Goal: Task Accomplishment & Management: Complete application form

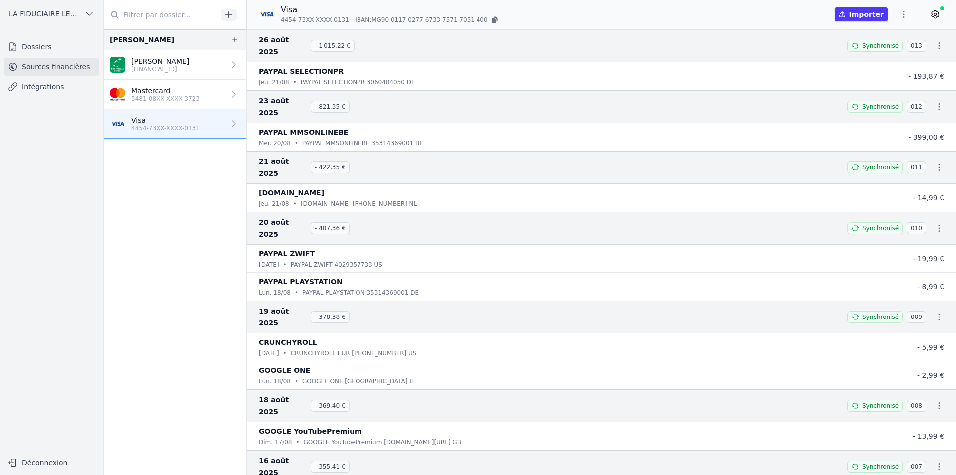
click at [48, 52] on link "Dossiers" at bounding box center [51, 47] width 95 height 18
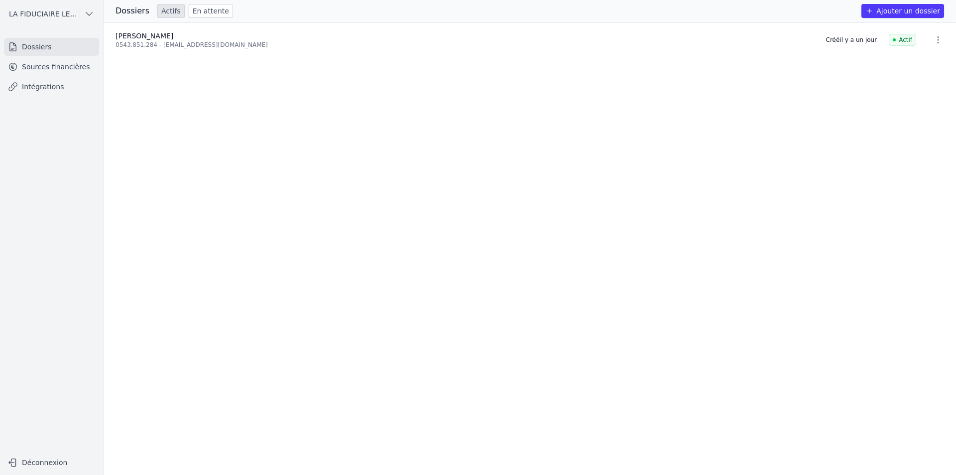
click at [936, 41] on icon "button" at bounding box center [938, 40] width 10 height 10
click at [930, 59] on button "Supprimer" at bounding box center [920, 62] width 62 height 20
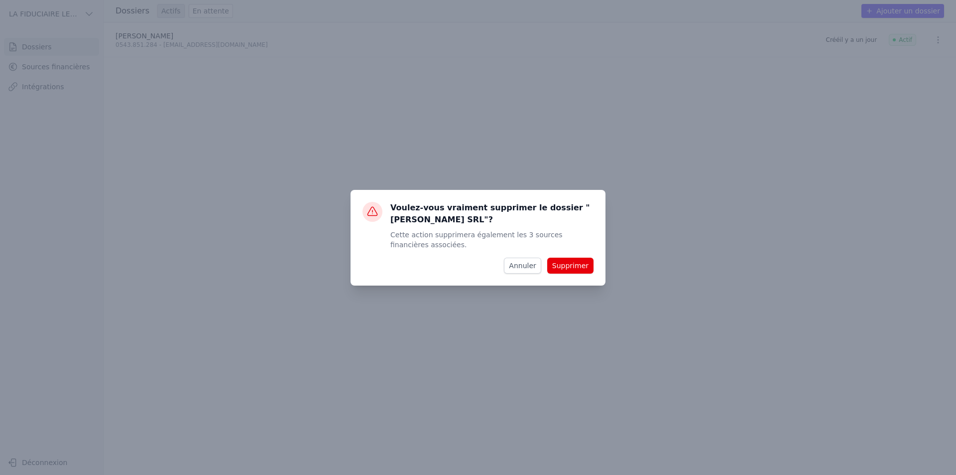
click at [570, 261] on button "Supprimer" at bounding box center [570, 265] width 46 height 16
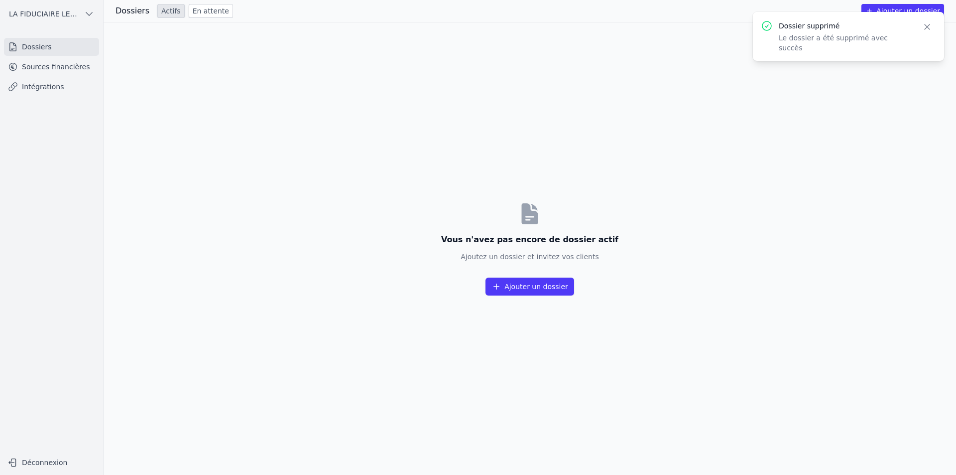
click at [930, 26] on icon "button" at bounding box center [927, 27] width 10 height 10
click at [58, 58] on link "Sources financières" at bounding box center [51, 67] width 95 height 18
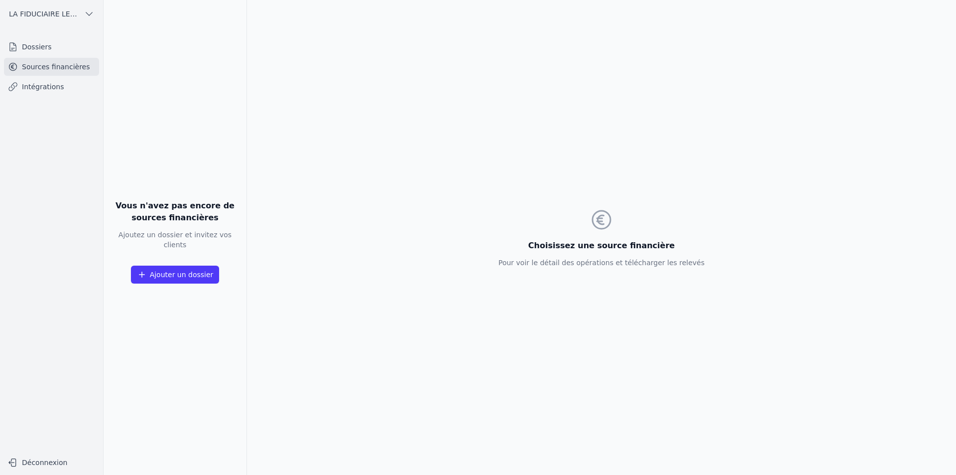
click at [54, 88] on link "Intégrations" at bounding box center [51, 87] width 95 height 18
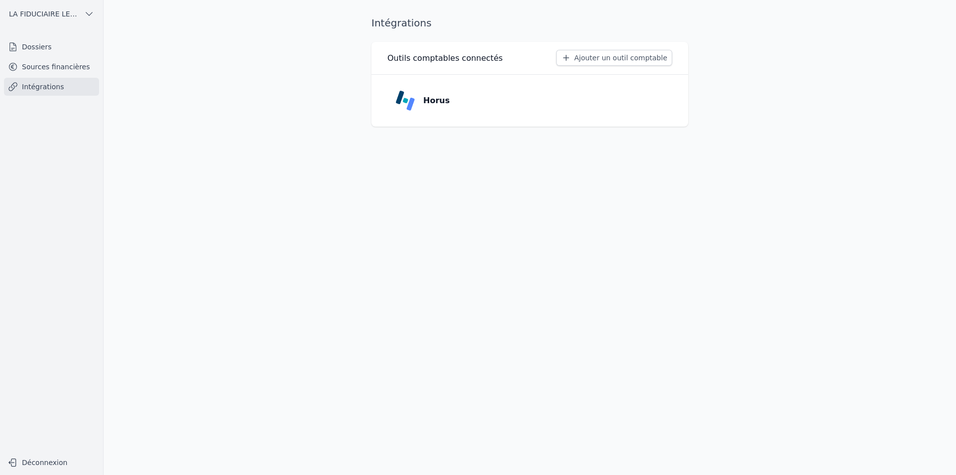
click at [58, 49] on link "Dossiers" at bounding box center [51, 47] width 95 height 18
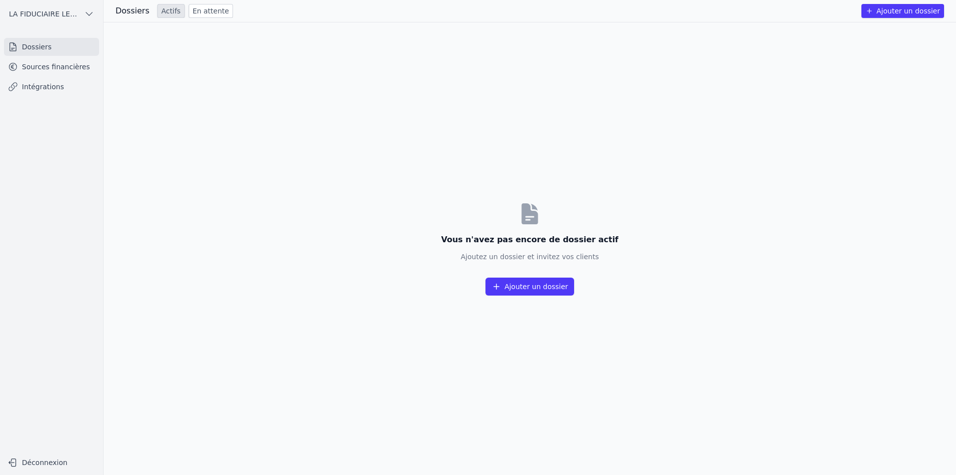
click at [91, 16] on icon "button" at bounding box center [89, 14] width 10 height 10
click at [54, 41] on link "[PERSON_NAME]" at bounding box center [49, 36] width 95 height 20
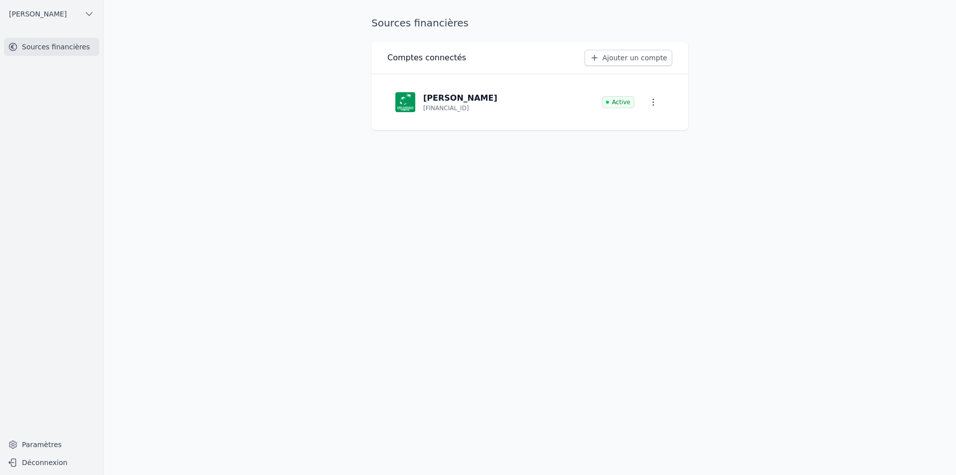
click at [658, 101] on button "button" at bounding box center [653, 102] width 22 height 18
click at [645, 143] on button "Supprimer" at bounding box center [639, 145] width 66 height 20
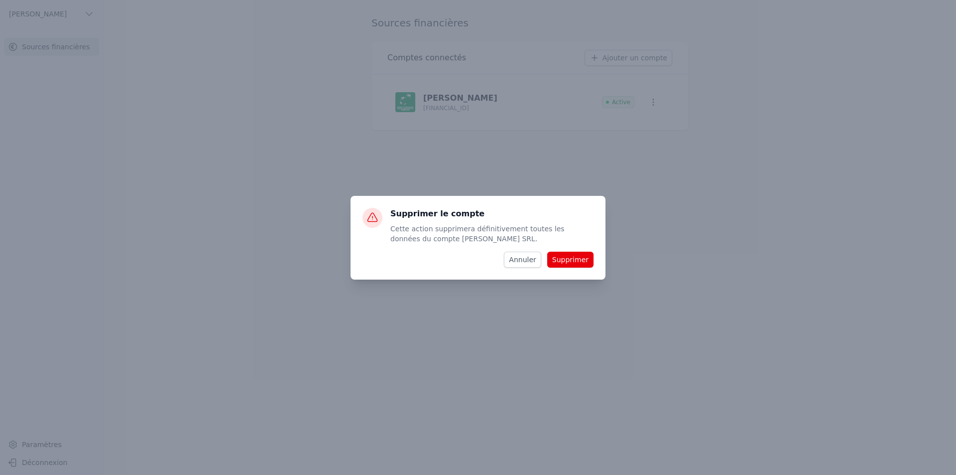
click at [583, 252] on button "Supprimer" at bounding box center [570, 260] width 46 height 16
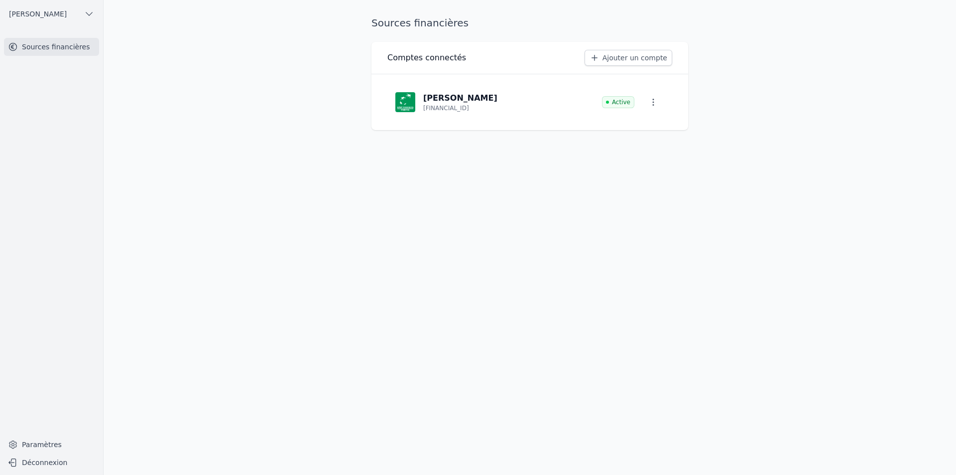
click at [653, 103] on icon "button" at bounding box center [653, 102] width 10 height 10
click at [641, 150] on button "Supprimer" at bounding box center [639, 145] width 66 height 20
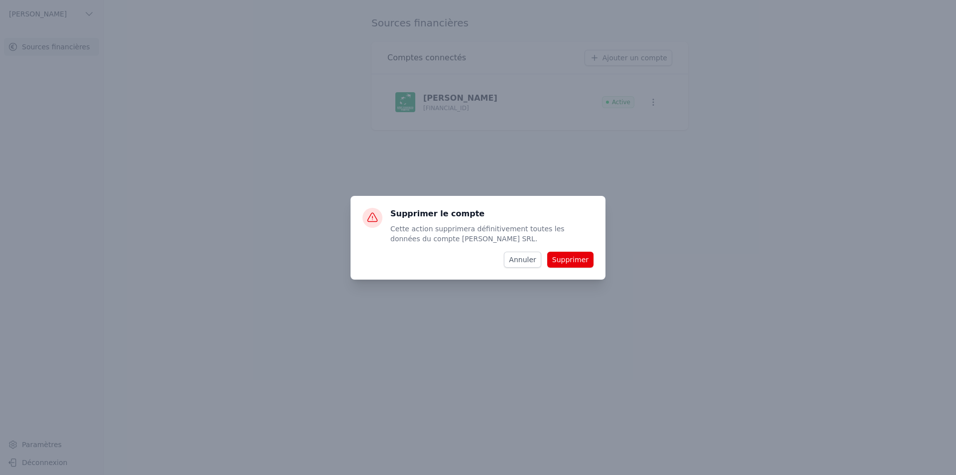
click at [573, 259] on button "Supprimer" at bounding box center [570, 260] width 46 height 16
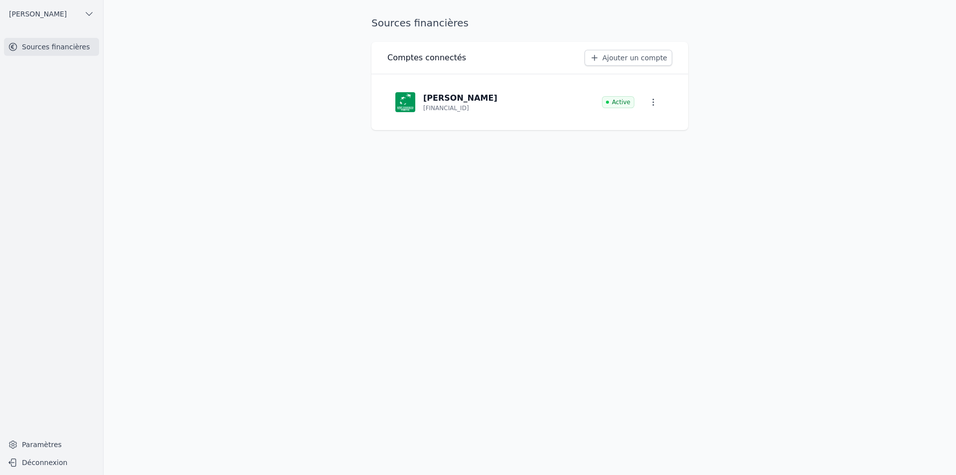
click at [58, 22] on ul "[PERSON_NAME]" at bounding box center [51, 14] width 87 height 28
click at [67, 10] on span "[PERSON_NAME]" at bounding box center [38, 14] width 58 height 10
click at [58, 58] on span "LA FIDUCIAIRE LEMAIRE SA" at bounding box center [56, 56] width 69 height 10
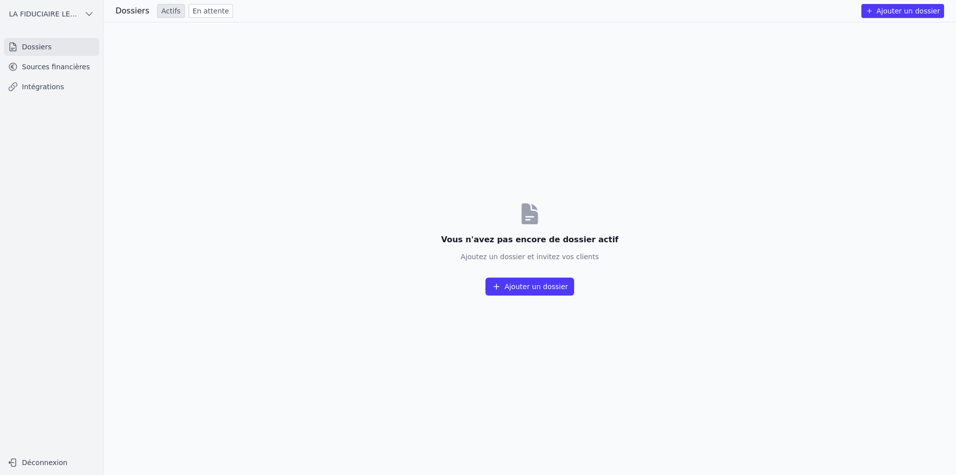
click at [77, 19] on button "LA FIDUCIAIRE LEMAIRE SA" at bounding box center [51, 14] width 95 height 16
click at [200, 109] on div at bounding box center [478, 237] width 956 height 475
click at [63, 65] on link "Sources financières" at bounding box center [51, 67] width 95 height 18
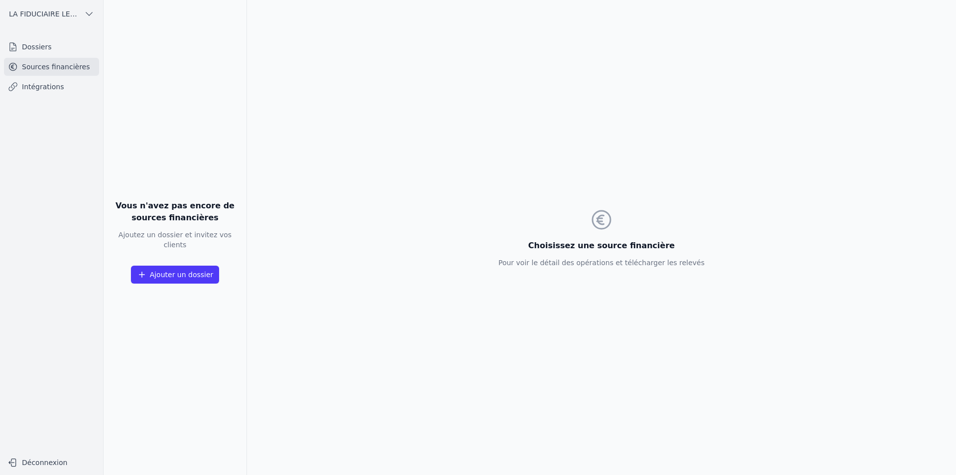
click at [57, 94] on link "Intégrations" at bounding box center [51, 87] width 95 height 18
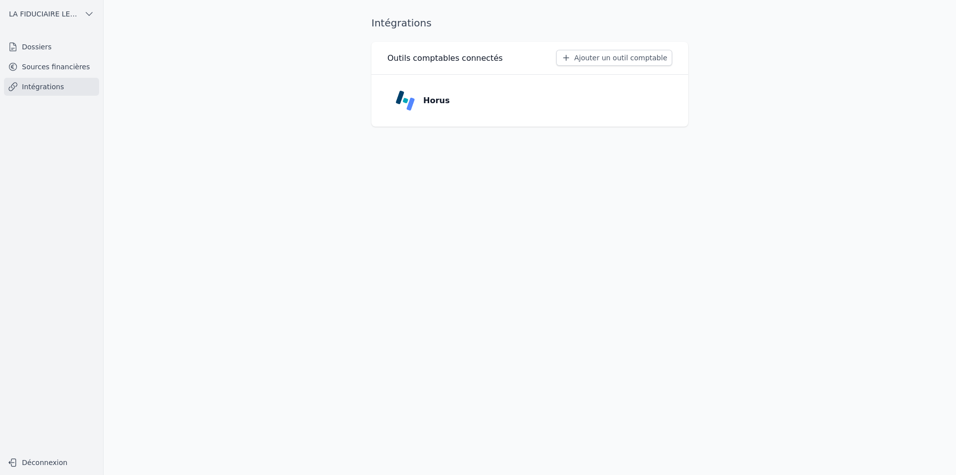
click at [64, 61] on link "Sources financières" at bounding box center [51, 67] width 95 height 18
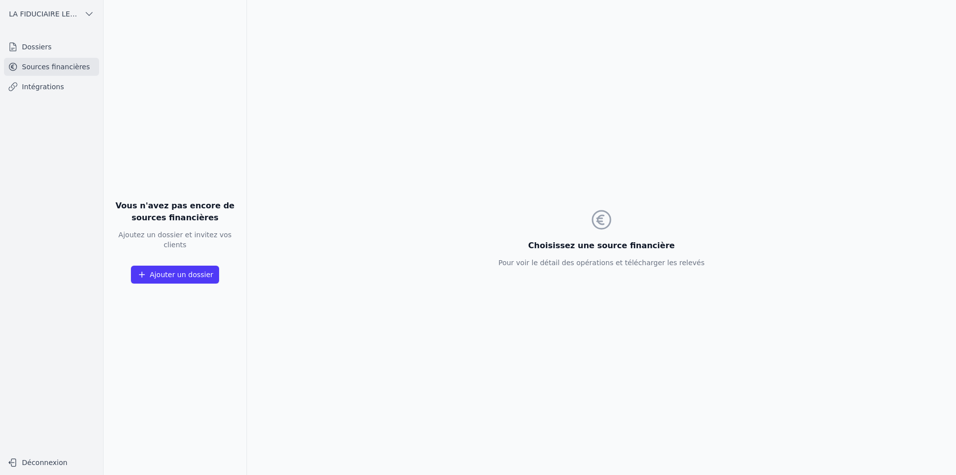
click at [61, 46] on link "Dossiers" at bounding box center [51, 47] width 95 height 18
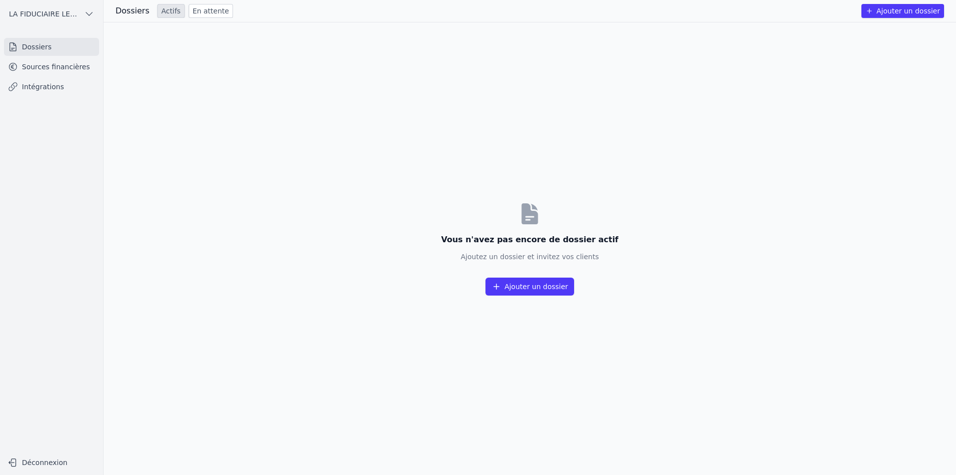
click at [87, 15] on icon "button" at bounding box center [89, 14] width 10 height 10
click at [87, 15] on div at bounding box center [478, 237] width 956 height 475
click at [87, 15] on icon "button" at bounding box center [89, 14] width 10 height 10
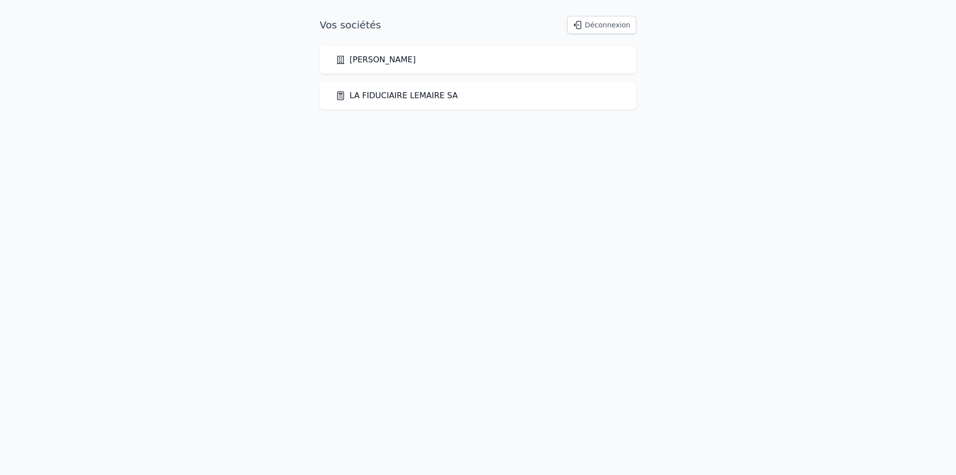
click at [410, 93] on link "LA FIDUCIAIRE LEMAIRE SA" at bounding box center [397, 96] width 122 height 12
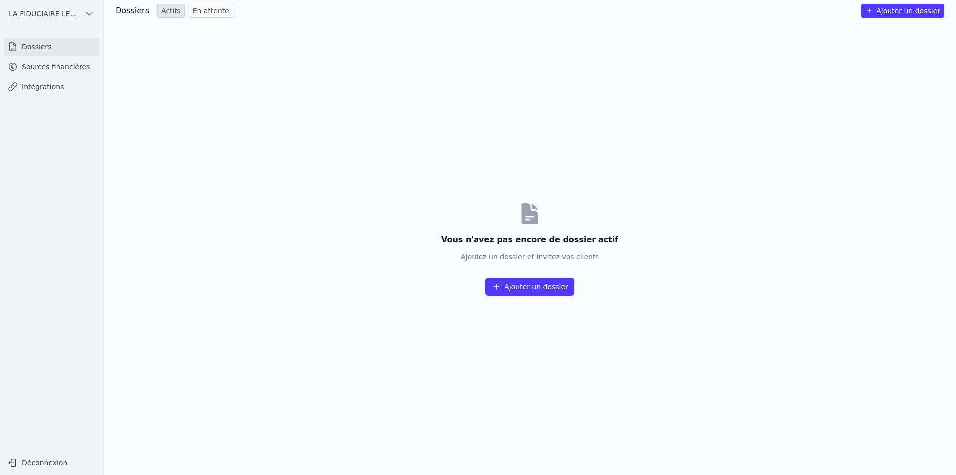
click at [557, 289] on button "Ajouter un dossier" at bounding box center [530, 286] width 89 height 18
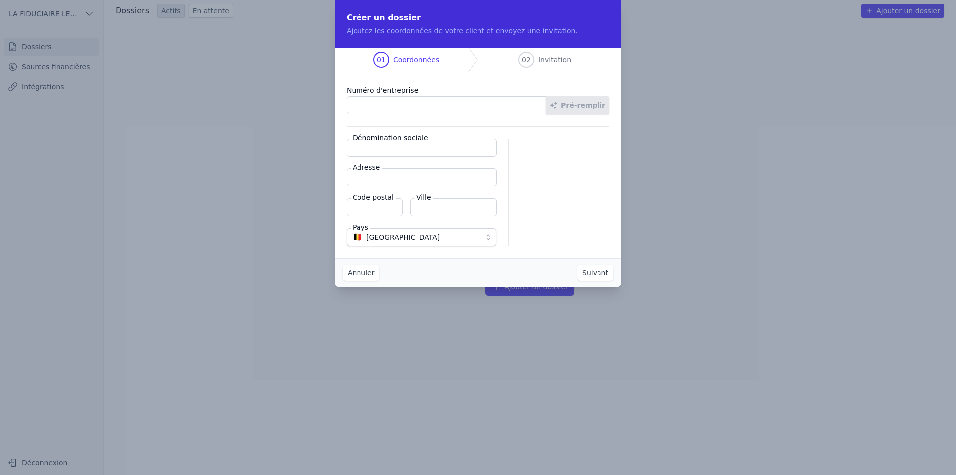
click at [458, 104] on input "Numéro d'entreprise" at bounding box center [447, 105] width 200 height 18
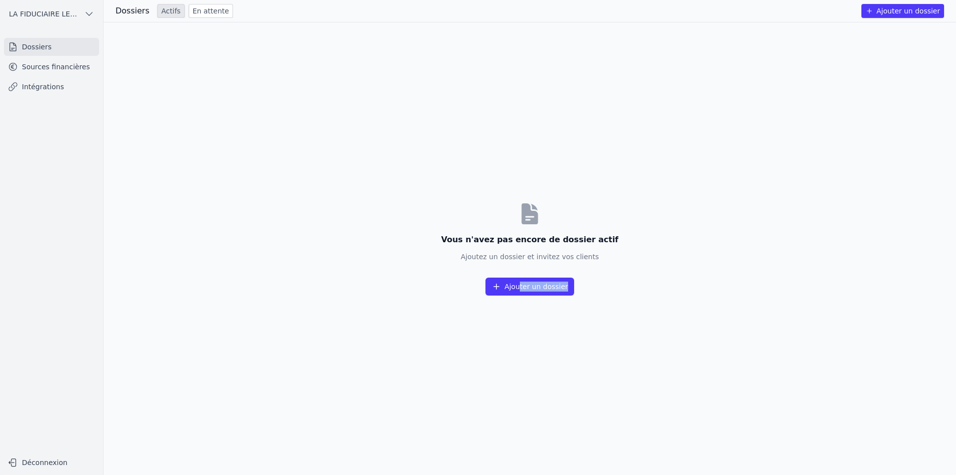
click at [521, 294] on div "Vous n'avez pas encore de dossier actif Ajoutez un dossier et invitez vos clien…" at bounding box center [530, 248] width 853 height 452
click at [521, 289] on button "Ajouter un dossier" at bounding box center [530, 286] width 89 height 18
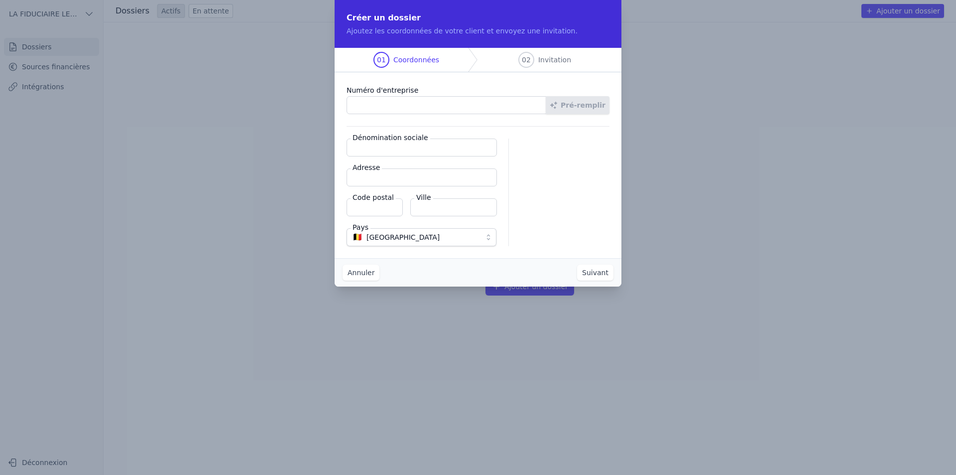
paste input "0881.782.854"
type input "0881.782.854"
click at [421, 155] on input "Dénomination sociale" at bounding box center [422, 147] width 150 height 18
click at [583, 107] on button "Pré-remplir" at bounding box center [578, 105] width 64 height 18
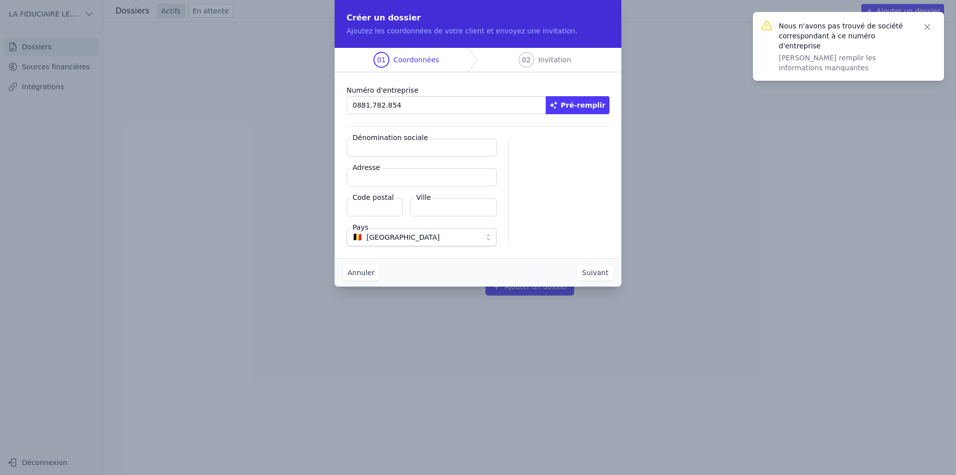
click at [408, 104] on input "0881.782.854" at bounding box center [447, 105] width 200 height 18
click at [400, 145] on input "Dénomination sociale" at bounding box center [422, 147] width 150 height 18
click at [381, 151] on input "Dénomination sociale" at bounding box center [422, 147] width 150 height 18
paste input "CHIRURGIE MAXILLO-FACIALE JFD"
type input "CHIRURGIE MAXILLO-FACIALE"
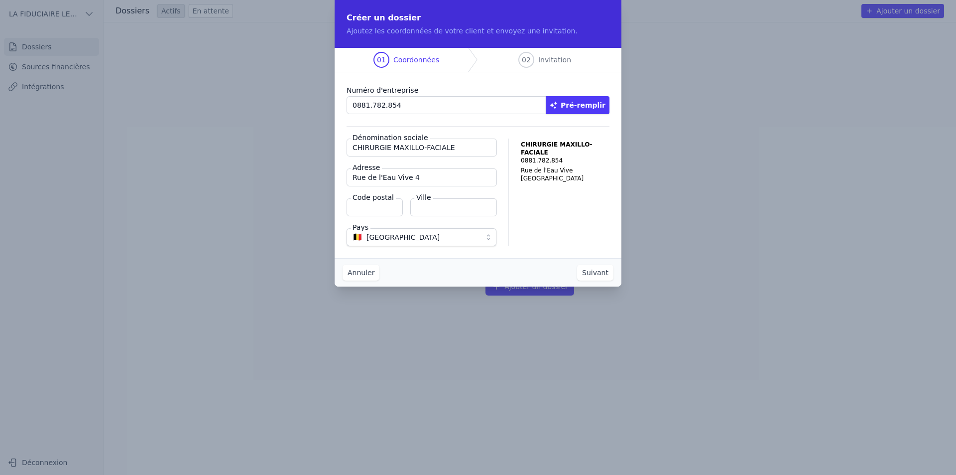
type input "Rue de l'Eau Vive 4"
type input "5020"
type input "VEDRIN"
click at [601, 273] on button "Suivant" at bounding box center [595, 272] width 36 height 16
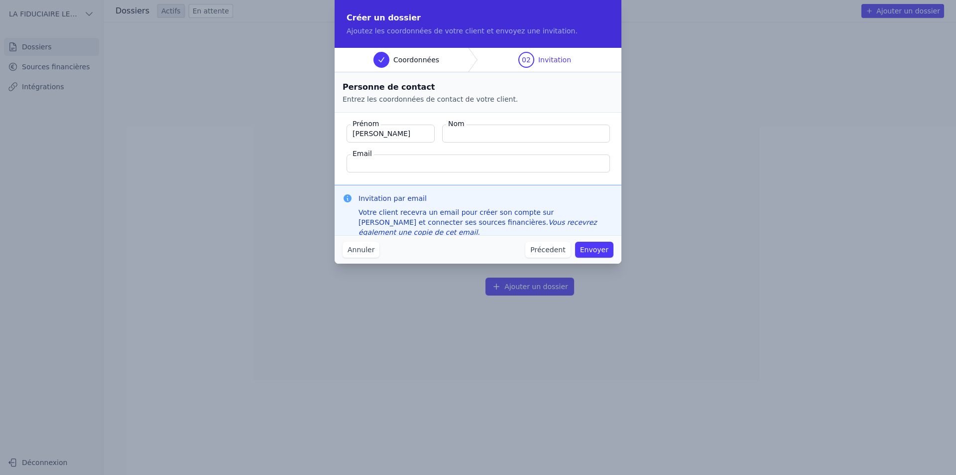
type input "[PERSON_NAME]"
click at [452, 167] on input "Email" at bounding box center [478, 163] width 263 height 18
paste input "CHIRURGIE MAXILLO-FACIALE JFD"
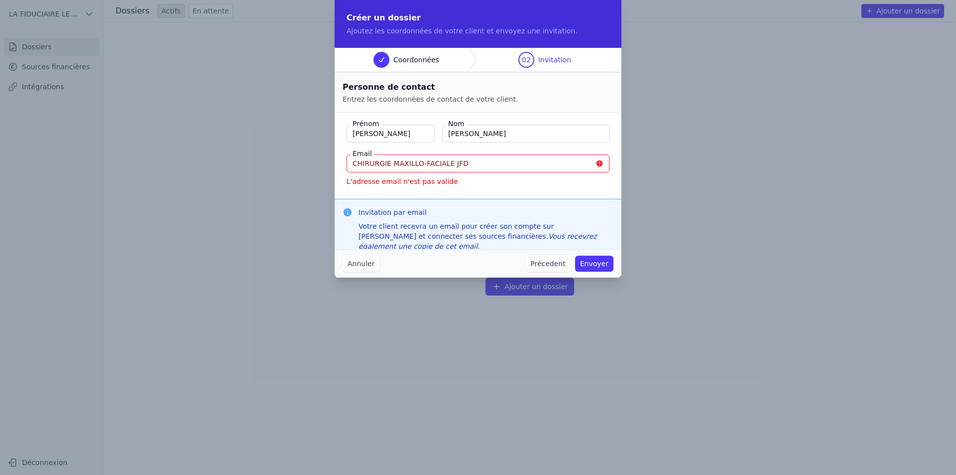
click at [485, 167] on input "CHIRURGIE MAXILLO-FACIALE JFD" at bounding box center [478, 163] width 263 height 18
drag, startPoint x: 494, startPoint y: 167, endPoint x: 329, endPoint y: 167, distance: 165.4
click at [329, 167] on div "Créer un dossier Ajoutez les coordonnées de votre client et envoyez une invitat…" at bounding box center [478, 237] width 956 height 475
paste input "[EMAIL_ADDRESS][DOMAIN_NAME]"
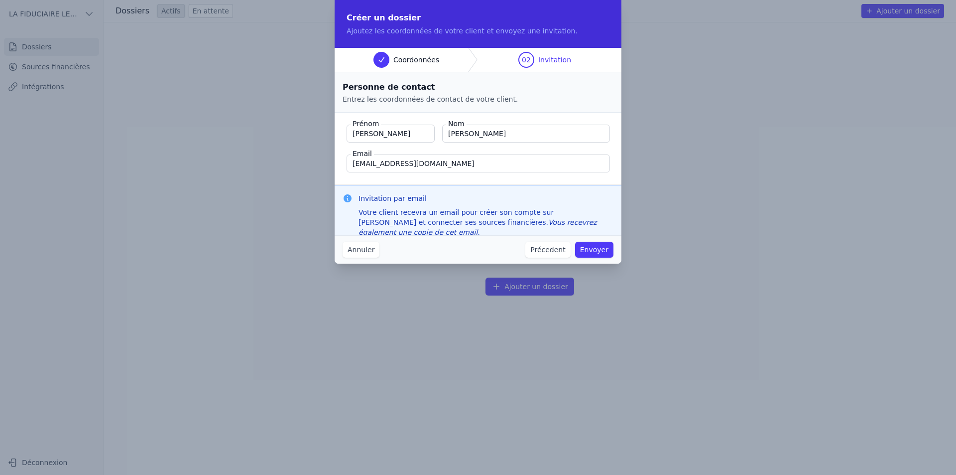
type input "[EMAIL_ADDRESS][DOMAIN_NAME]"
click at [592, 249] on button "Envoyer" at bounding box center [594, 250] width 38 height 16
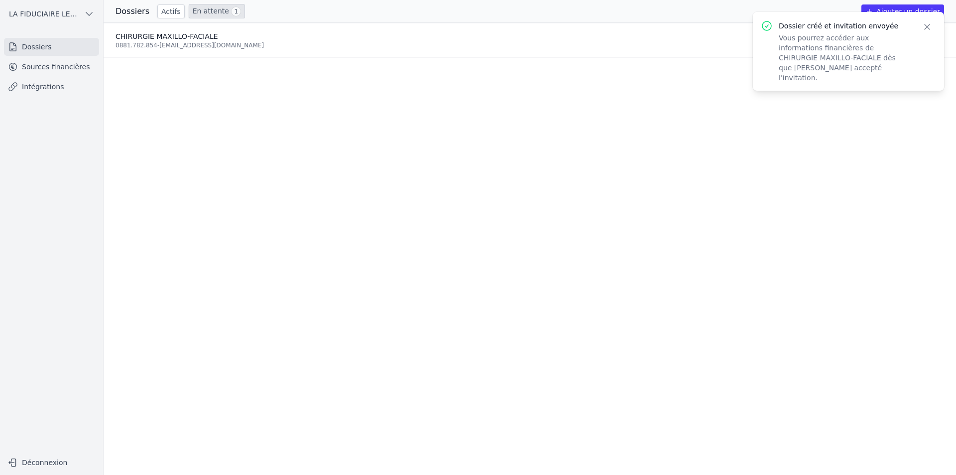
click at [932, 23] on icon "button" at bounding box center [927, 27] width 10 height 10
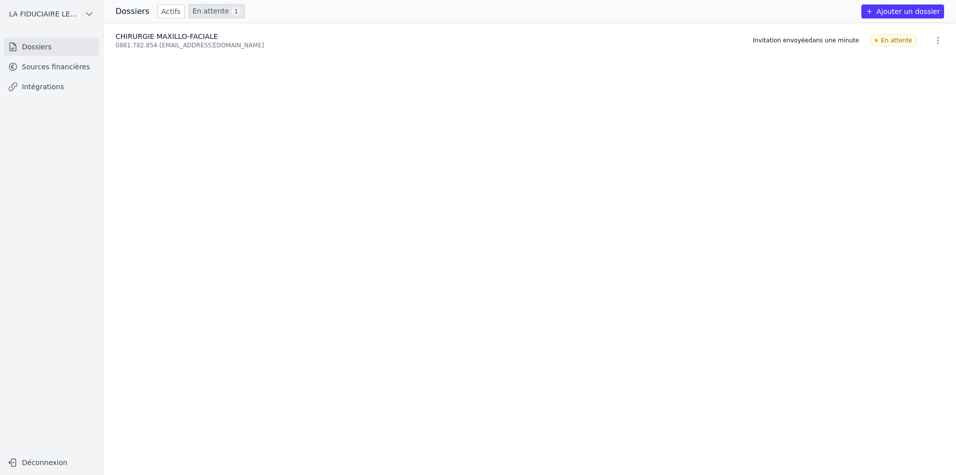
click at [91, 10] on icon "button" at bounding box center [89, 14] width 10 height 10
click at [331, 101] on div at bounding box center [478, 237] width 956 height 475
click at [939, 39] on button "button" at bounding box center [938, 40] width 20 height 16
click at [699, 89] on div at bounding box center [478, 237] width 956 height 475
click at [379, 132] on ul "CHIRURGIE MAXILLO-FACIALE 0881.782.854 - [EMAIL_ADDRESS][DOMAIN_NAME] Invitatio…" at bounding box center [530, 249] width 853 height 452
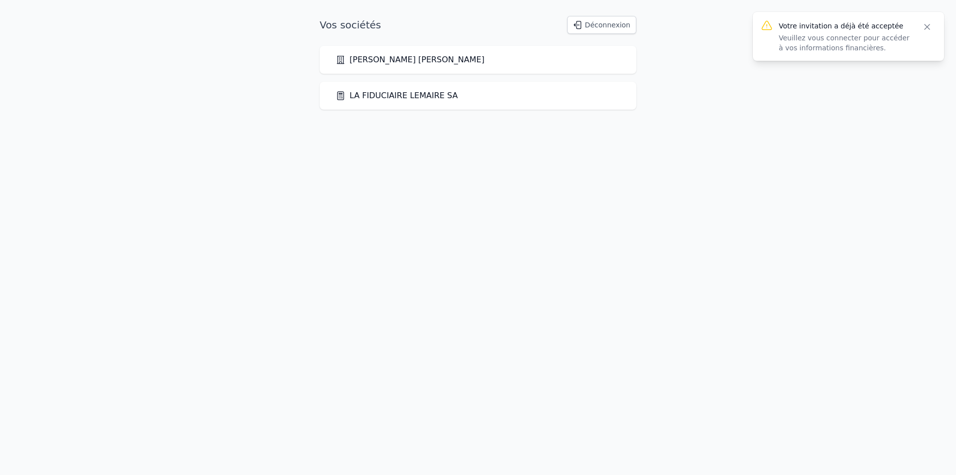
click at [927, 26] on icon "button" at bounding box center [927, 27] width 10 height 10
